Goal: Complete application form

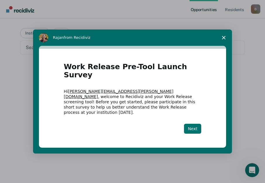
click at [193, 124] on button "Next" at bounding box center [192, 129] width 17 height 10
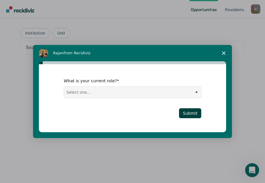
click at [198, 92] on select "Select one... Case Manager FUM Assistant [PERSON_NAME] [PERSON_NAME]" at bounding box center [132, 92] width 137 height 11
select select "FUM"
click at [64, 87] on select "Select one... Case Manager FUM Assistant [PERSON_NAME] [PERSON_NAME]" at bounding box center [132, 92] width 137 height 11
click at [193, 113] on button "Submit" at bounding box center [190, 114] width 22 height 10
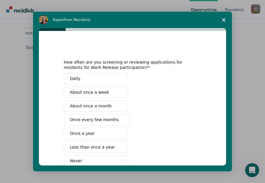
drag, startPoint x: 248, startPoint y: 39, endPoint x: 243, endPoint y: 148, distance: 109.2
click at [243, 148] on div "Intercom messenger" at bounding box center [132, 91] width 265 height 183
click at [90, 90] on span "About once a week" at bounding box center [89, 93] width 39 height 6
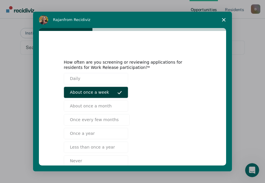
scroll to position [35, 0]
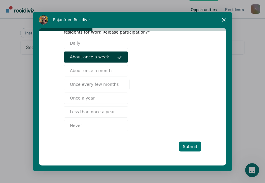
click at [191, 147] on button "Submit" at bounding box center [190, 147] width 22 height 10
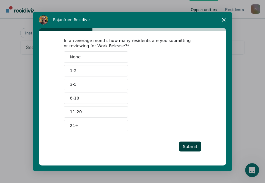
scroll to position [0, 0]
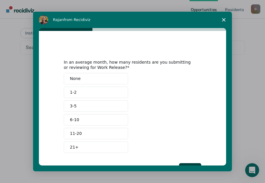
click at [83, 102] on button "3-5" at bounding box center [96, 106] width 64 height 11
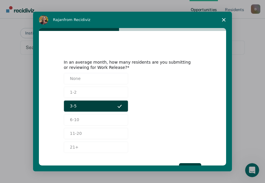
scroll to position [22, 0]
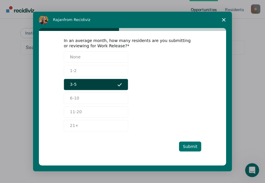
click at [188, 145] on button "Submit" at bounding box center [190, 147] width 22 height 10
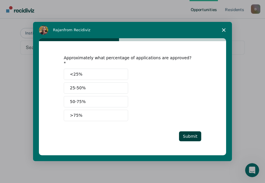
click at [83, 71] on button "<25%" at bounding box center [96, 74] width 64 height 11
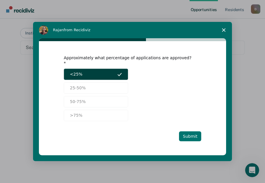
click at [184, 132] on button "Submit" at bounding box center [190, 137] width 22 height 10
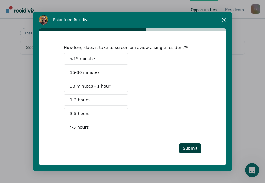
click at [76, 88] on span "30 minutes - 1 hour" at bounding box center [90, 86] width 40 height 6
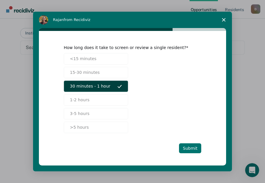
click at [183, 147] on button "Submit" at bounding box center [190, 149] width 22 height 10
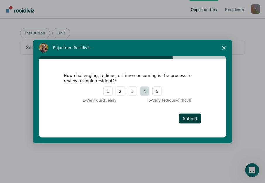
click at [145, 91] on button "4" at bounding box center [144, 91] width 9 height 9
click at [188, 118] on button "Submit" at bounding box center [190, 119] width 22 height 10
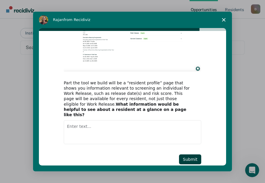
scroll to position [66, 0]
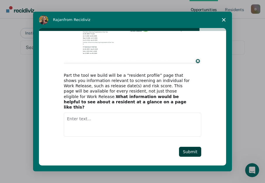
click at [92, 118] on textarea "Enter text..." at bounding box center [133, 125] width 138 height 24
type textarea "g"
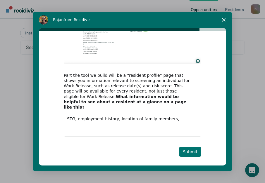
type textarea "STG, employment history, location of family members,"
click at [191, 147] on button "Submit" at bounding box center [190, 152] width 22 height 10
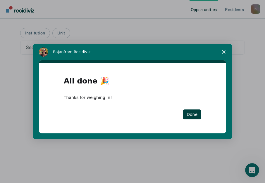
scroll to position [0, 0]
click at [190, 113] on button "Done" at bounding box center [192, 115] width 18 height 10
